Goal: Information Seeking & Learning: Learn about a topic

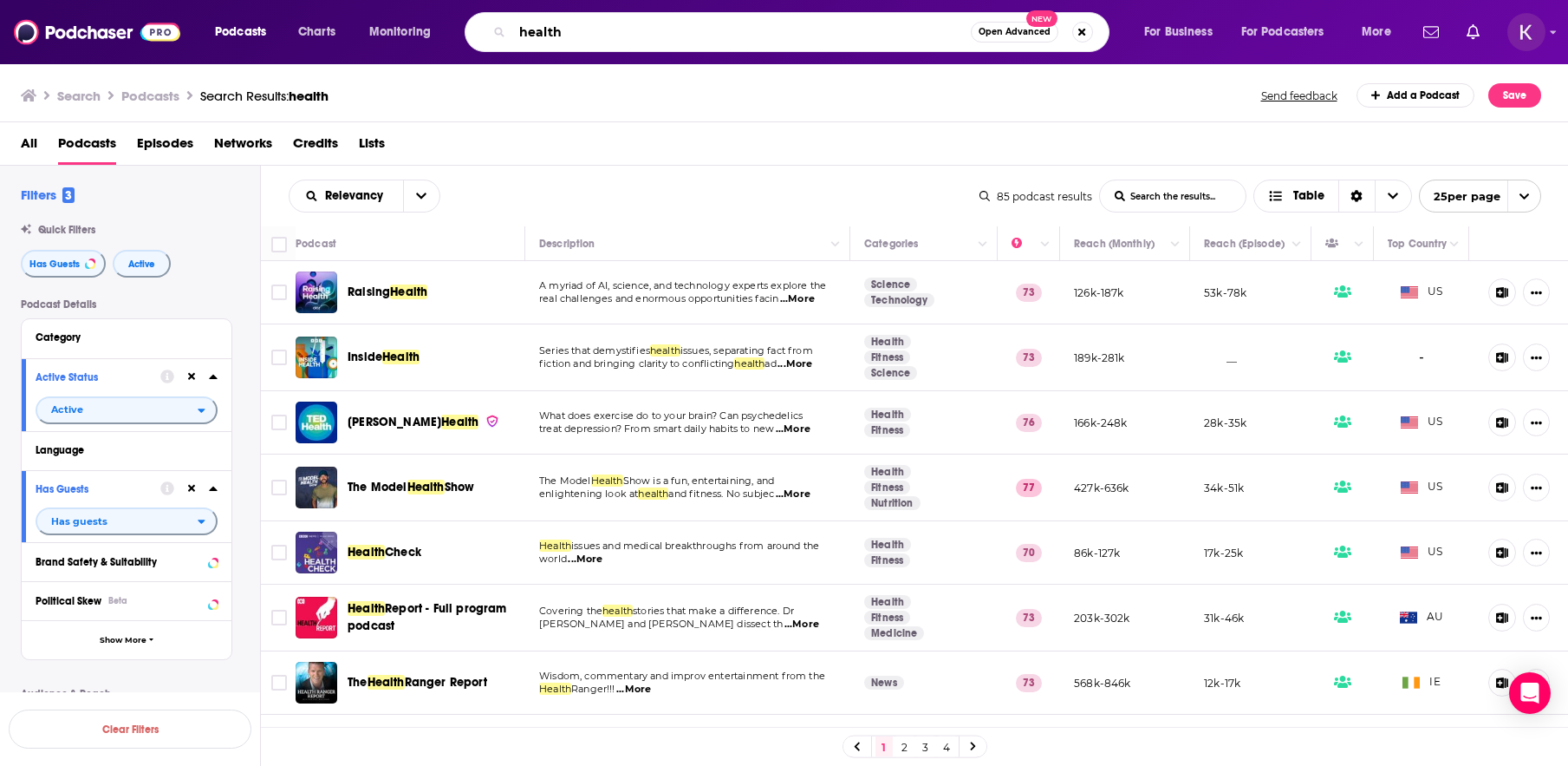
click at [599, 37] on input "health" at bounding box center [741, 32] width 459 height 28
drag, startPoint x: 590, startPoint y: 36, endPoint x: 499, endPoint y: 9, distance: 94.9
click at [499, 9] on div "Podcasts Charts Monitoring health Open Advanced New For Business For Podcasters…" at bounding box center [784, 32] width 1568 height 64
type input "sports leadership"
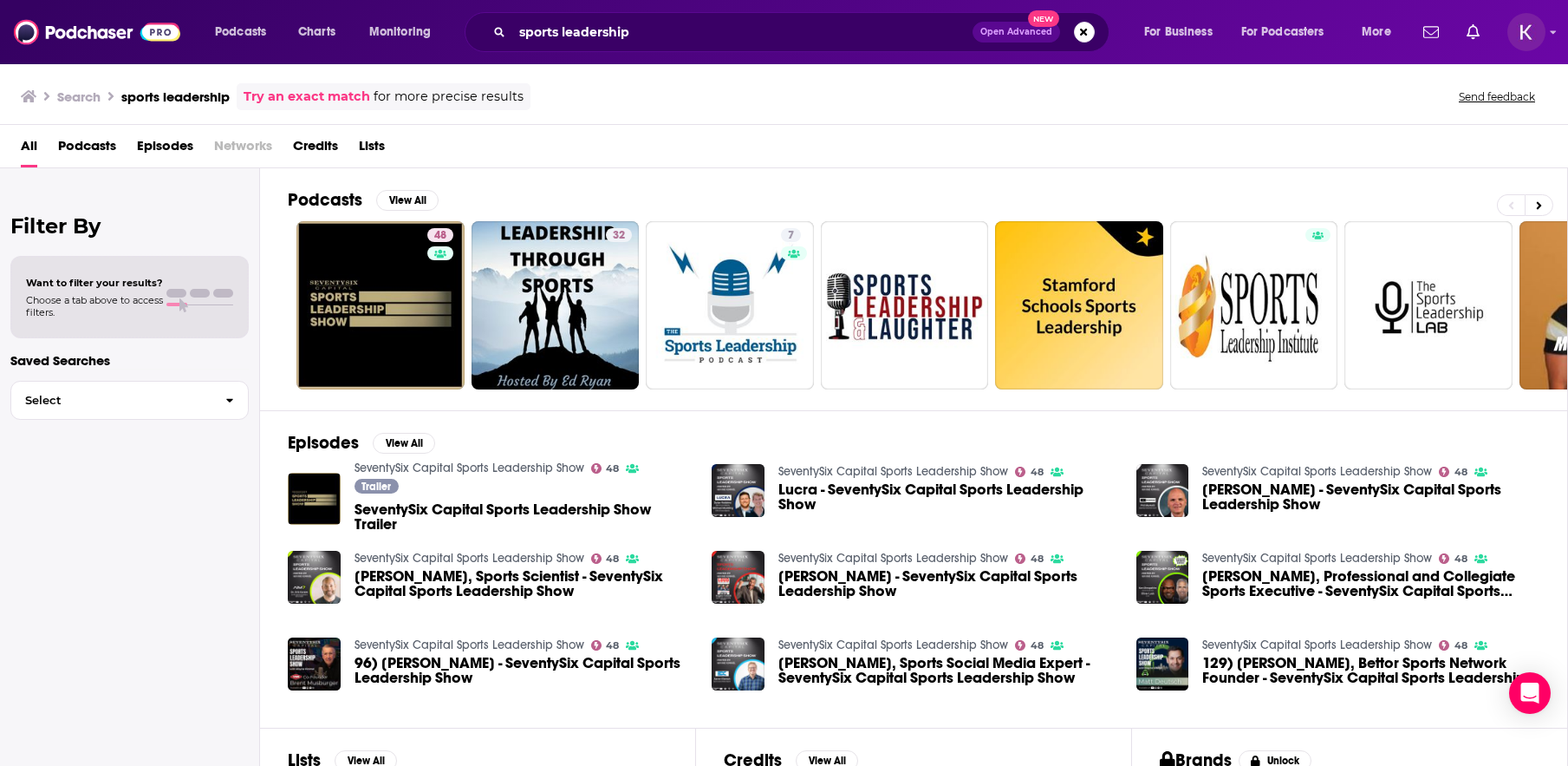
click at [100, 149] on span "Podcasts" at bounding box center [87, 150] width 58 height 36
